Goal: Find specific page/section: Find specific page/section

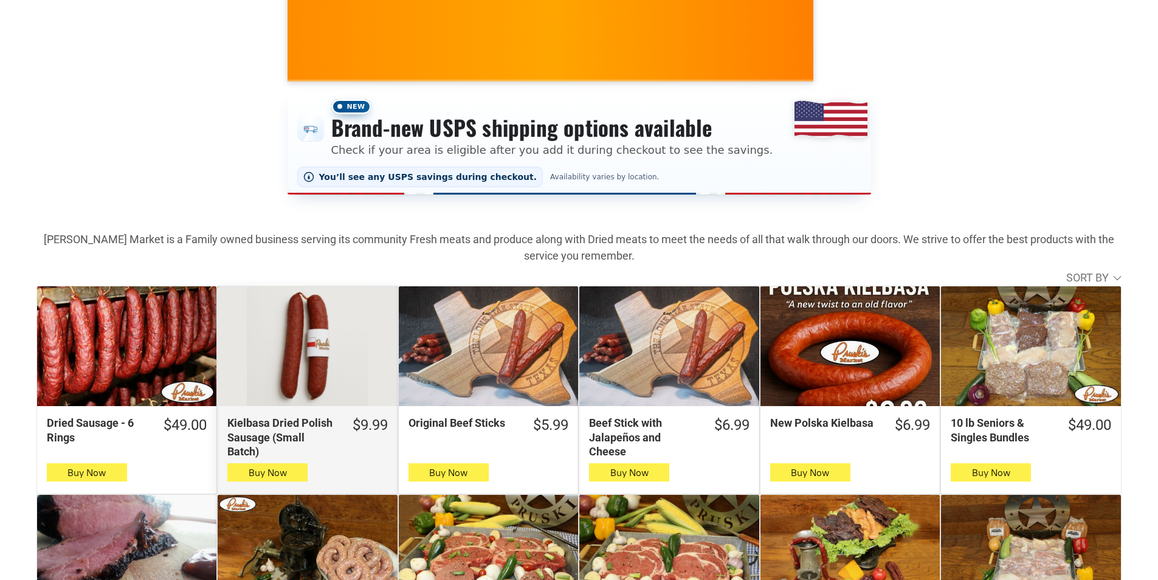
scroll to position [182, 0]
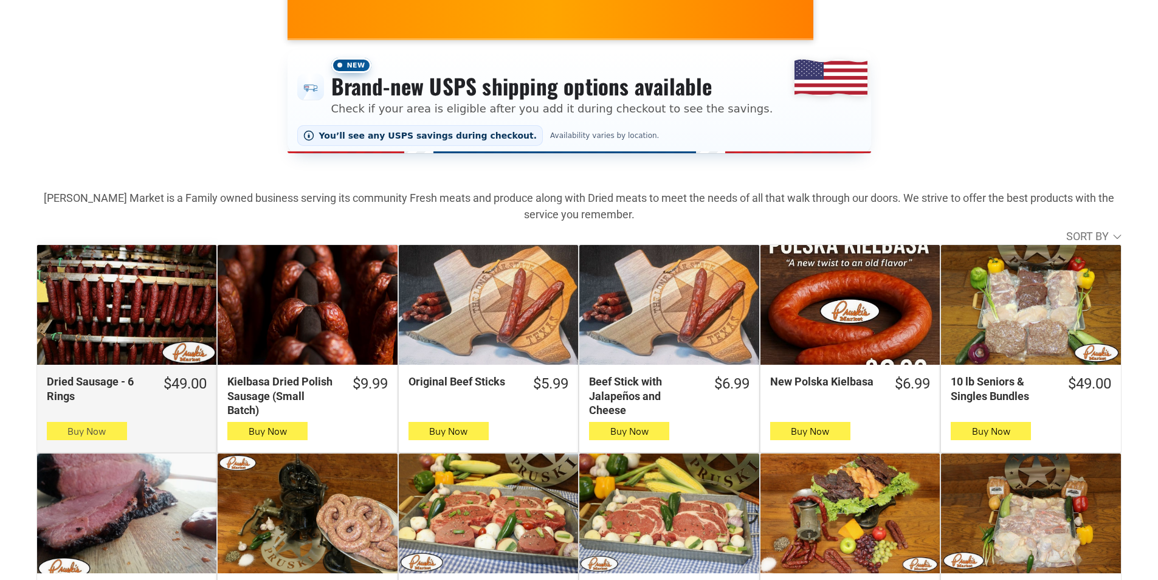
click at [86, 436] on icon "button" at bounding box center [86, 431] width 13 height 15
click at [89, 438] on icon "button" at bounding box center [86, 431] width 13 height 15
click at [92, 434] on icon "button" at bounding box center [86, 431] width 13 height 15
